Goal: Information Seeking & Learning: Learn about a topic

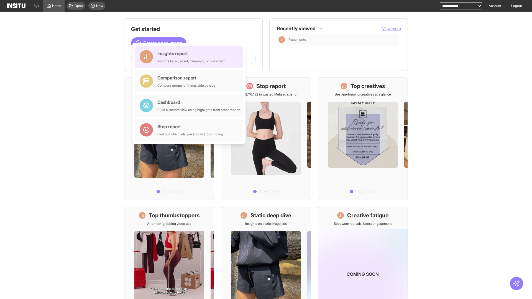
click at [190, 57] on div "Insights report Insights by ad, adset, campaign, or placement" at bounding box center [191, 56] width 68 height 13
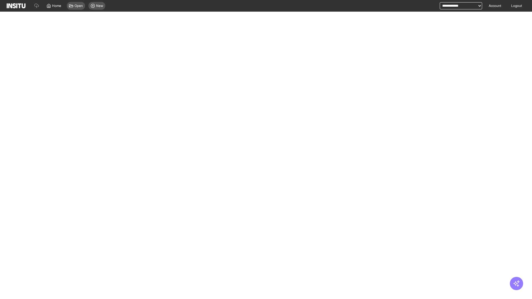
select select "**"
